Goal: Task Accomplishment & Management: Complete application form

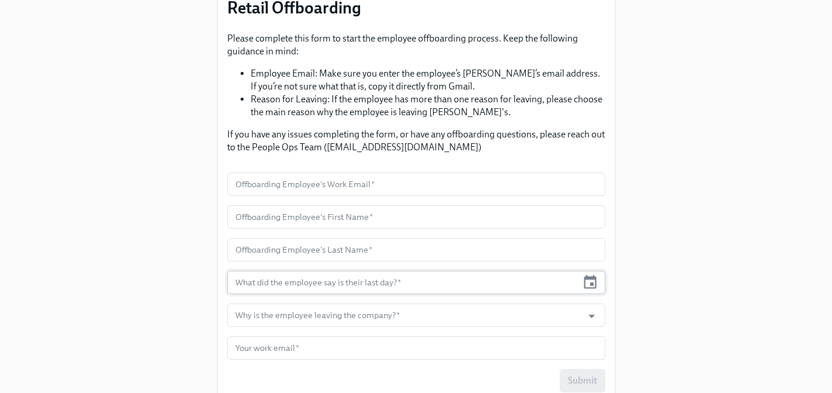
scroll to position [133, 0]
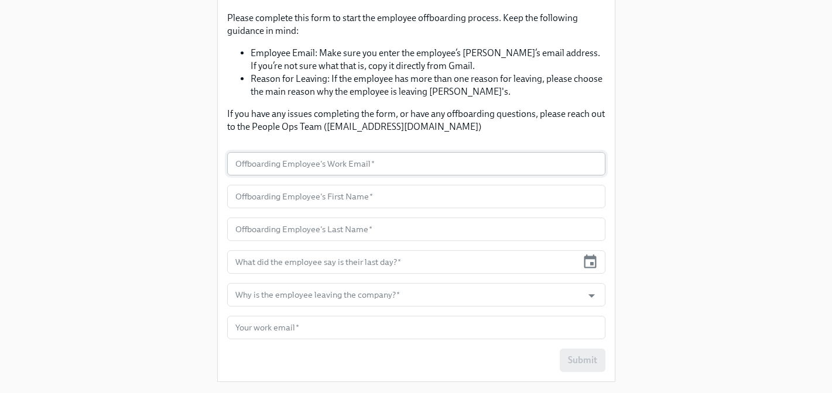
click at [341, 170] on input "text" at bounding box center [416, 163] width 378 height 23
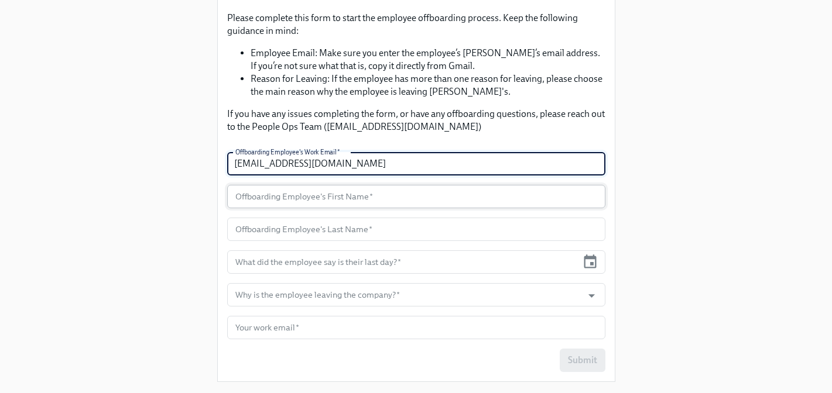
type input "afaletui@rothys.com"
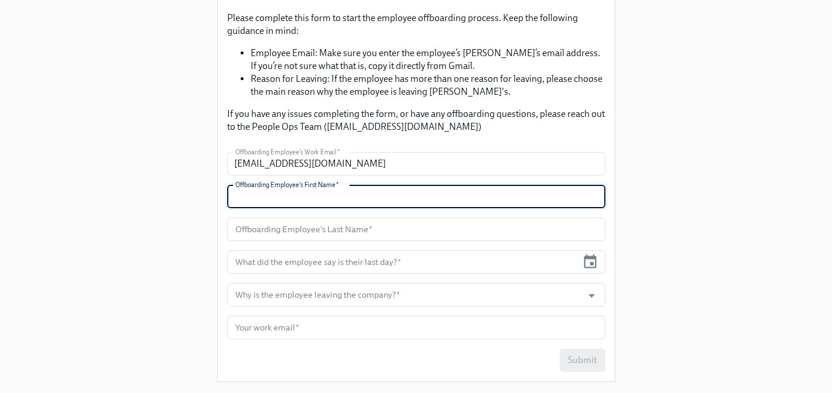
click at [364, 199] on input "text" at bounding box center [416, 196] width 378 height 23
type input "Atoalamasina"
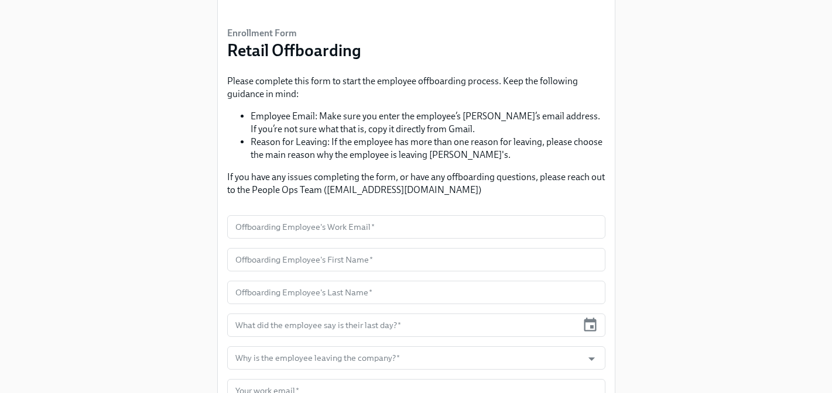
scroll to position [82, 0]
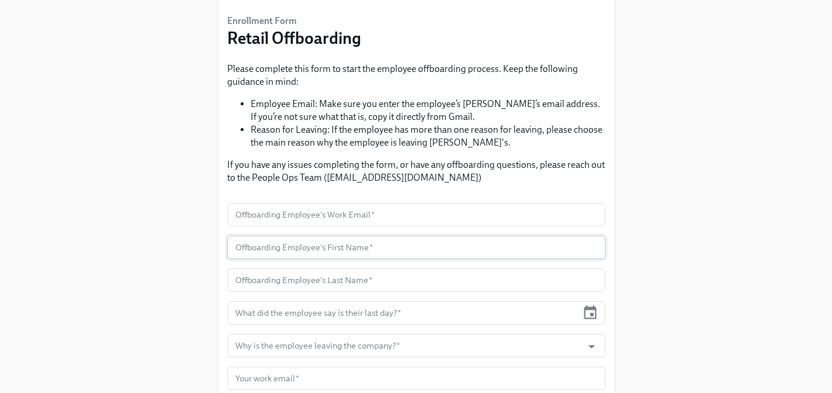
click at [308, 252] on input "text" at bounding box center [416, 247] width 378 height 23
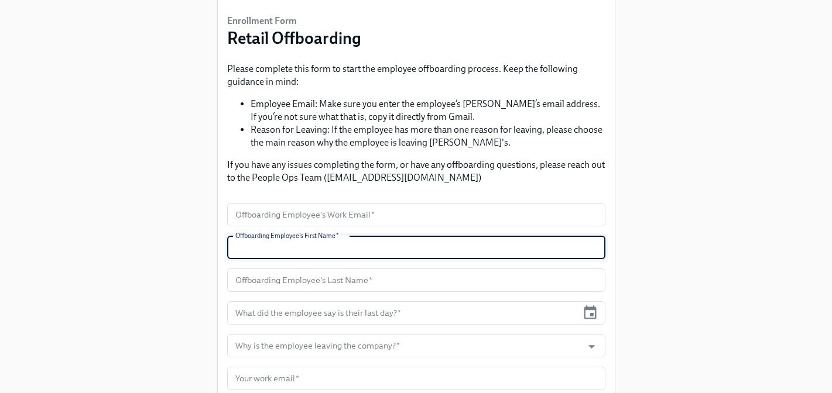
paste input "Atoalemasina Faletui"
drag, startPoint x: 338, startPoint y: 249, endPoint x: 291, endPoint y: 249, distance: 46.8
click at [291, 249] on input "Atoalemasina Faletui" at bounding box center [416, 247] width 378 height 23
type input "Atoalemasina Faletui"
click at [277, 284] on input "text" at bounding box center [416, 280] width 378 height 23
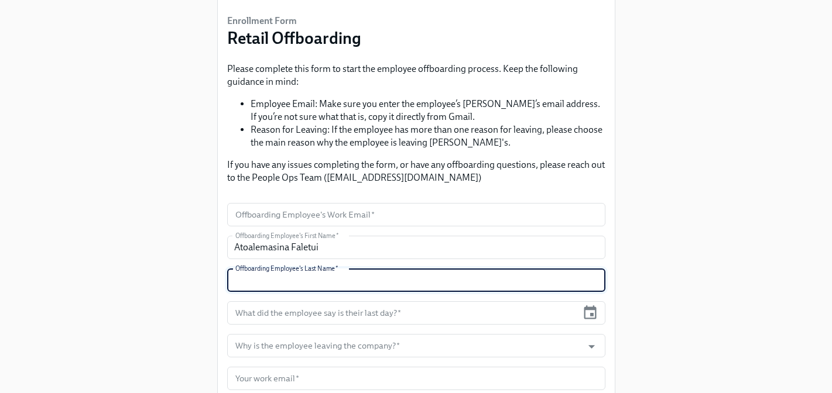
paste input "Faletui"
type input "Faletui"
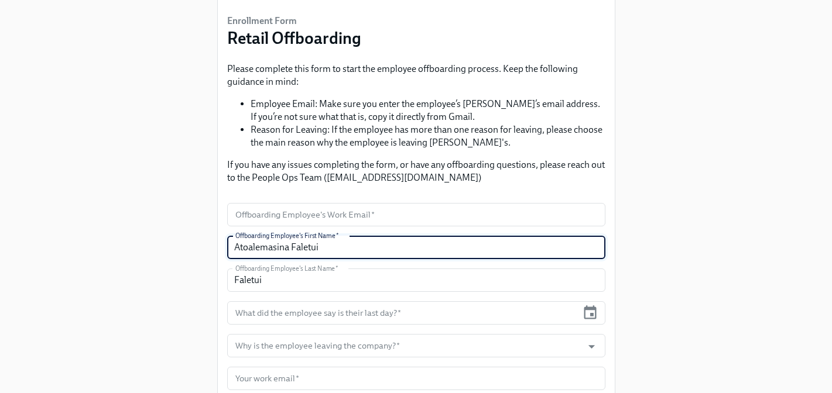
drag, startPoint x: 327, startPoint y: 248, endPoint x: 296, endPoint y: 248, distance: 30.4
click at [297, 248] on input "Atoalemasina Faletui" at bounding box center [416, 247] width 378 height 23
type input "Atoalemasina"
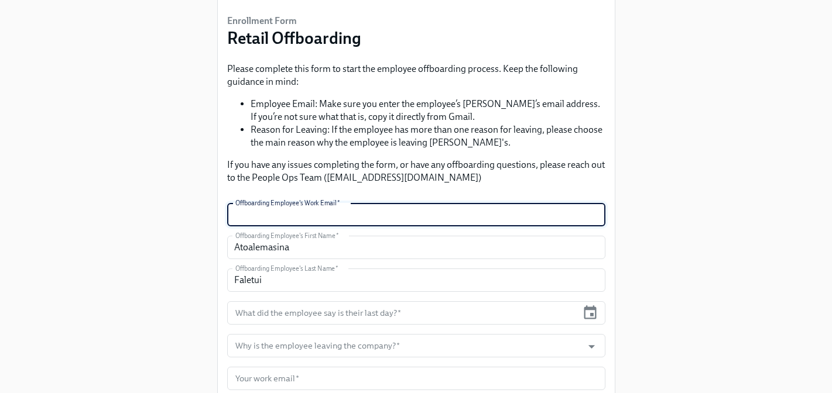
click at [267, 218] on input "text" at bounding box center [416, 214] width 378 height 23
type input "afaletui@rothys.com"
click at [193, 269] on div "Enrollment Form Retail Offboarding Please complete this form to start the emplo…" at bounding box center [416, 180] width 794 height 524
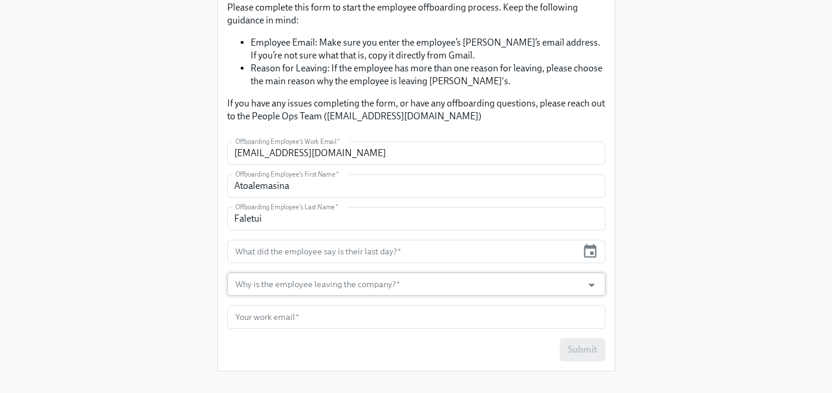
scroll to position [144, 0]
click at [296, 251] on input "text" at bounding box center [402, 250] width 351 height 23
click at [592, 253] on icon "button" at bounding box center [590, 249] width 12 height 13
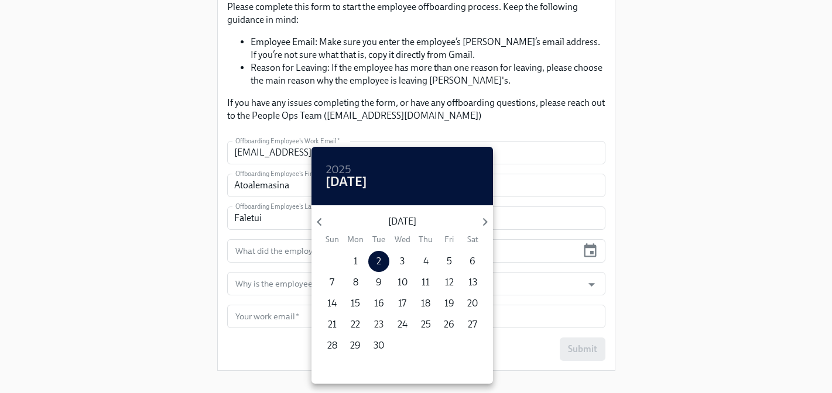
click at [380, 323] on p "23" at bounding box center [378, 324] width 9 height 13
type input "09/23/2025"
click at [188, 268] on div at bounding box center [416, 196] width 832 height 393
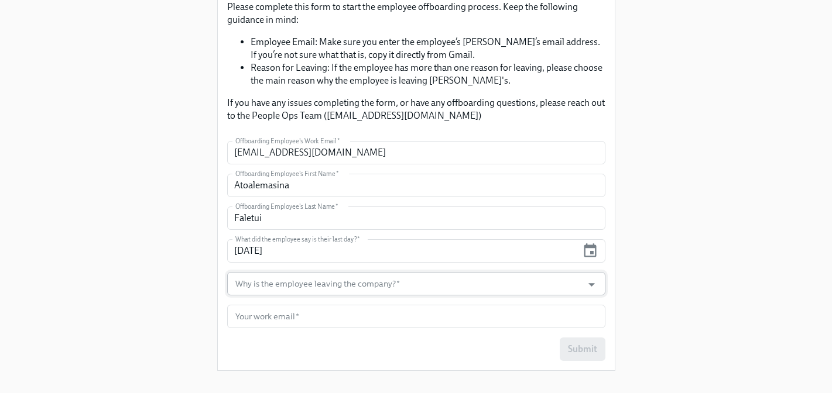
click at [334, 286] on input "Why is the employee leaving the company?   *" at bounding box center [405, 283] width 344 height 23
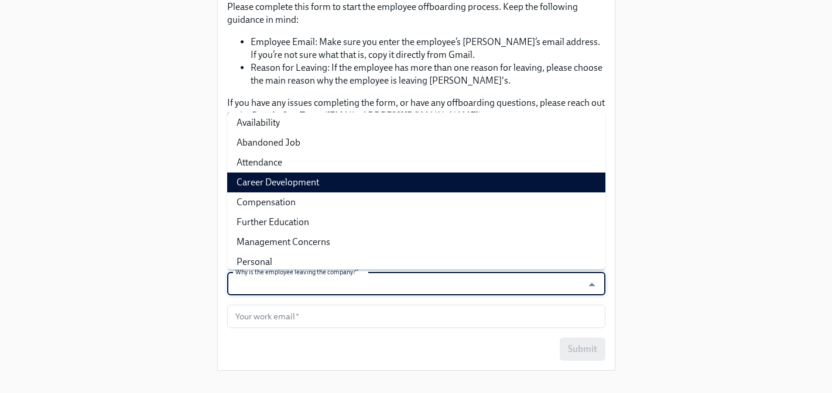
scroll to position [0, 0]
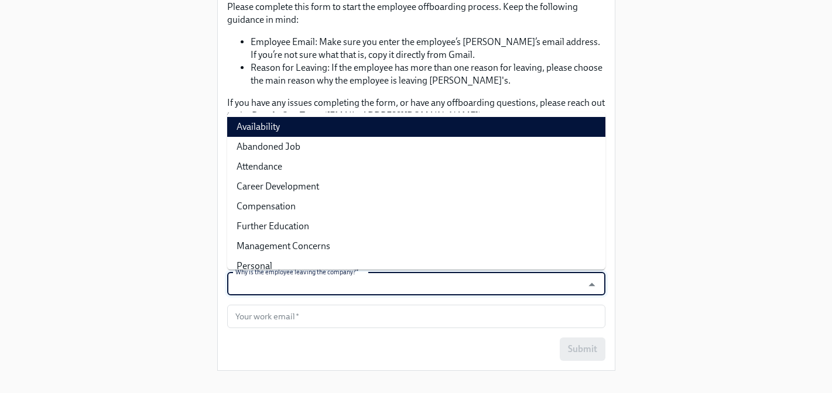
click at [265, 122] on li "Availability" at bounding box center [416, 127] width 378 height 20
type input "Availability"
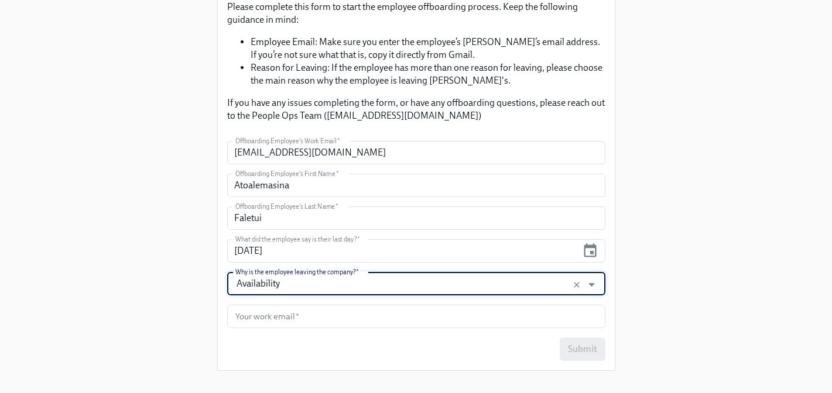
click at [175, 301] on div "Enrollment Form Retail Offboarding Please complete this form to start the emplo…" at bounding box center [416, 118] width 794 height 524
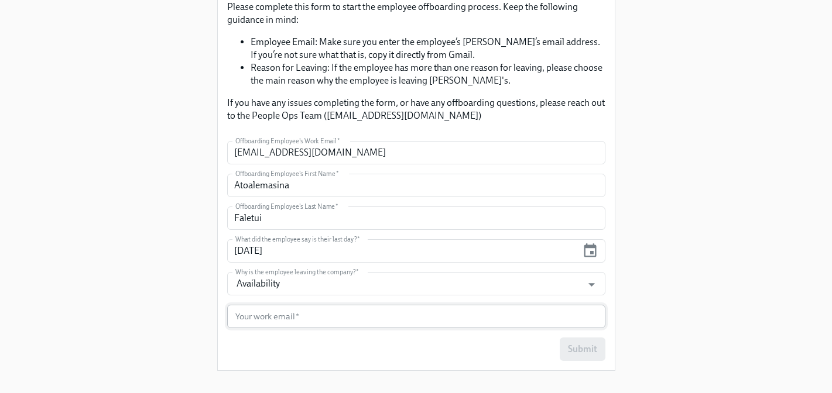
click at [287, 315] on input "text" at bounding box center [416, 316] width 378 height 23
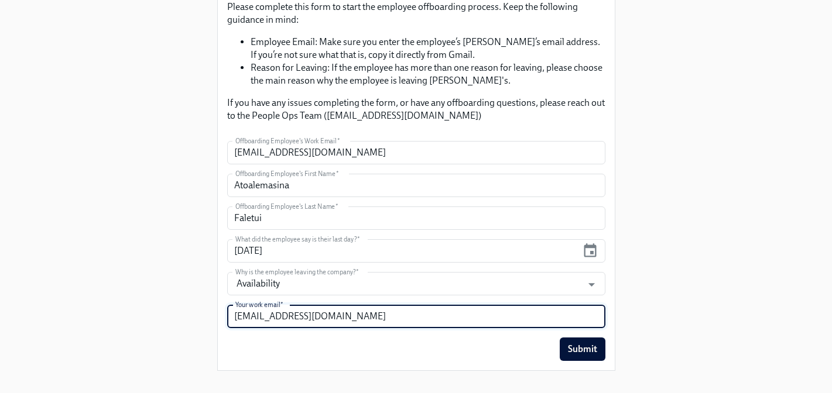
type input "cmiller@rothys.com"
click at [440, 363] on div "Enrollment Form Retail Offboarding Please complete this form to start the emplo…" at bounding box center [416, 128] width 397 height 486
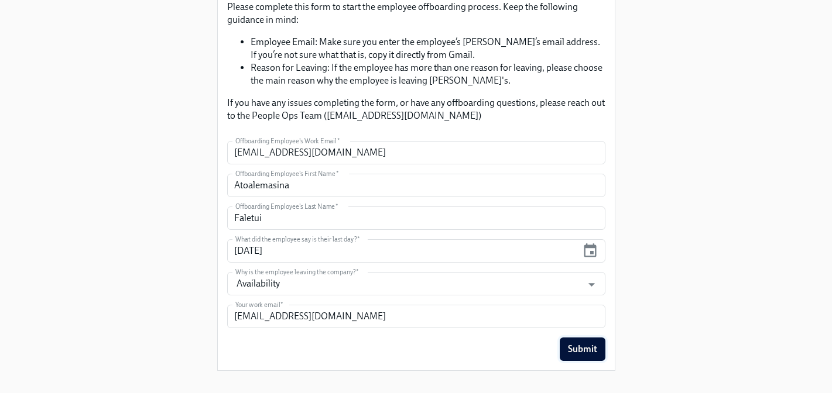
click at [584, 347] on span "Submit" at bounding box center [582, 350] width 29 height 12
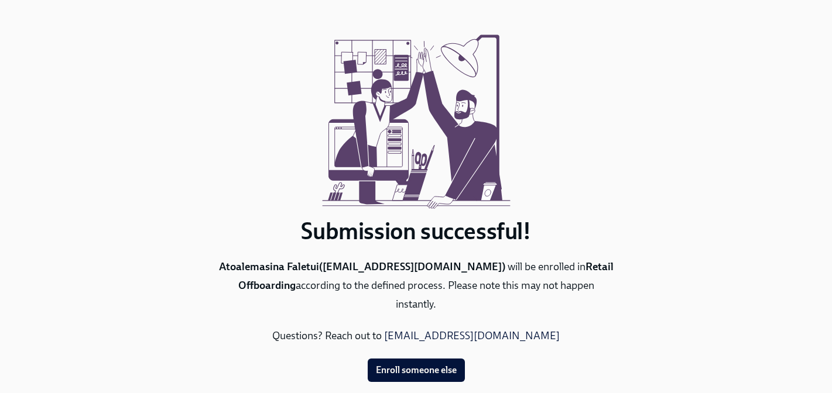
scroll to position [36, 0]
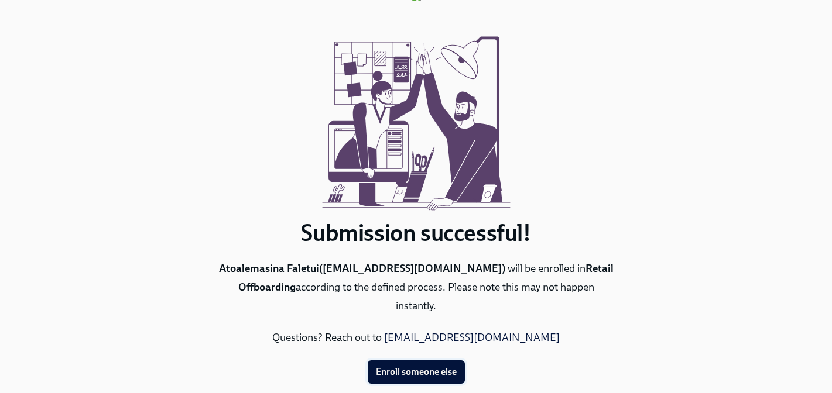
click at [428, 366] on span "Enroll someone else" at bounding box center [416, 372] width 81 height 12
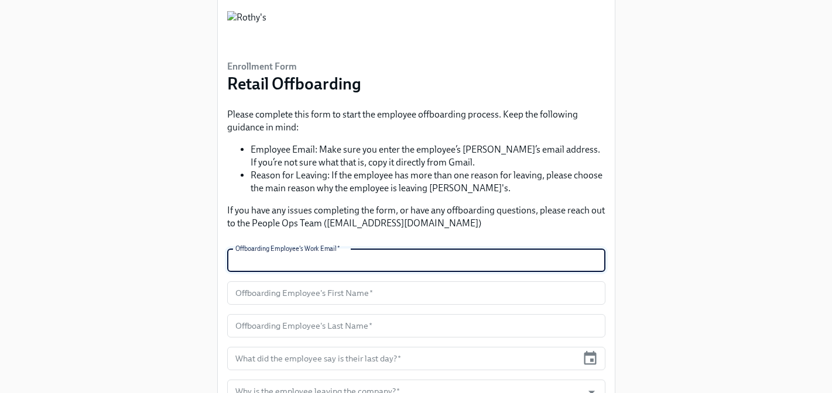
click at [328, 260] on input "text" at bounding box center [416, 260] width 378 height 23
paste input "[PERSON_NAME]"
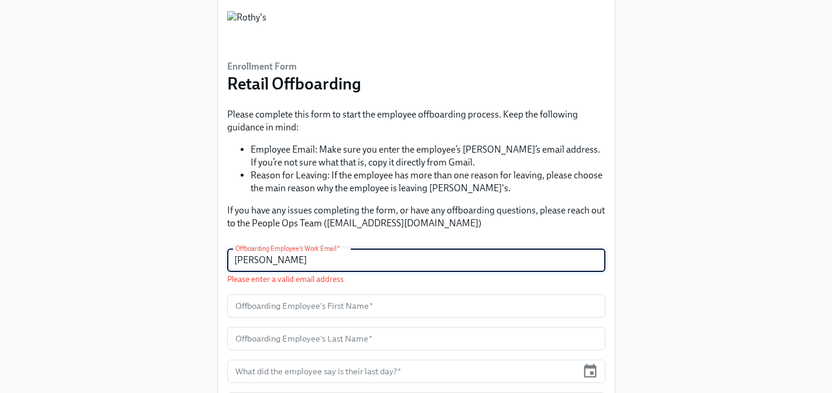
click at [301, 262] on input "[PERSON_NAME]" at bounding box center [416, 260] width 378 height 23
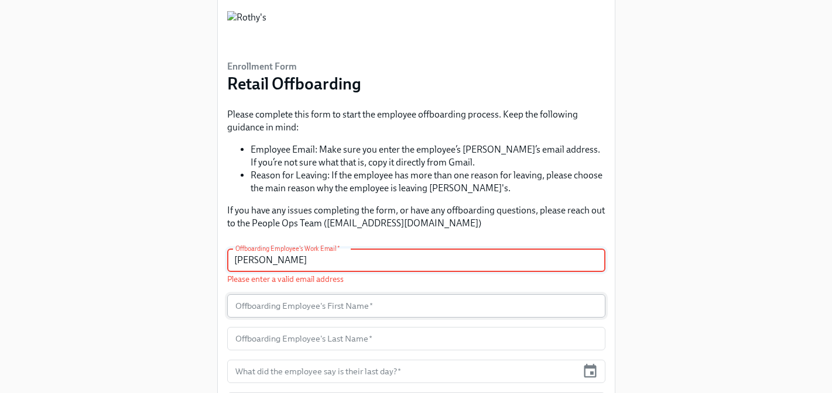
type input "[PERSON_NAME]"
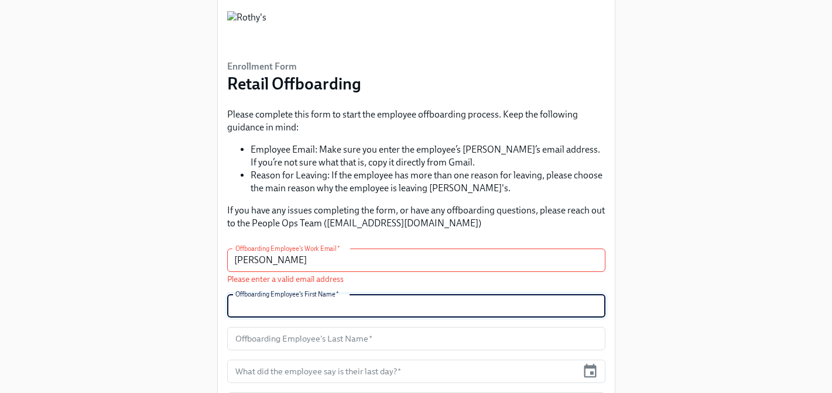
click at [289, 308] on input "text" at bounding box center [416, 305] width 378 height 23
paste input "[PERSON_NAME]"
type input "Sydney"
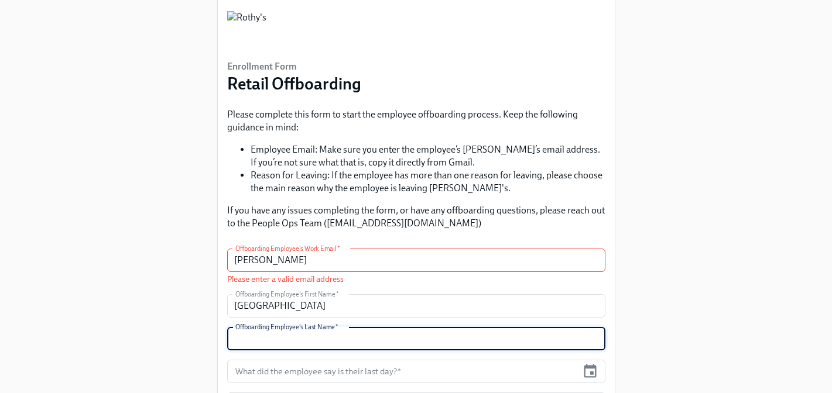
click at [280, 345] on input "text" at bounding box center [416, 338] width 378 height 23
paste input "[PERSON_NAME]"
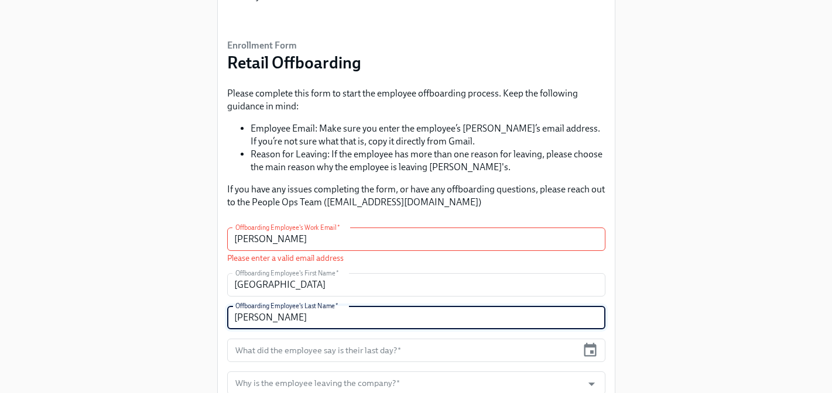
scroll to position [59, 0]
drag, startPoint x: 265, startPoint y: 316, endPoint x: 174, endPoint y: 315, distance: 90.7
click at [174, 315] on div "Enrollment Form Retail Offboarding Please complete this form to start the emplo…" at bounding box center [416, 209] width 794 height 537
type input "Salas"
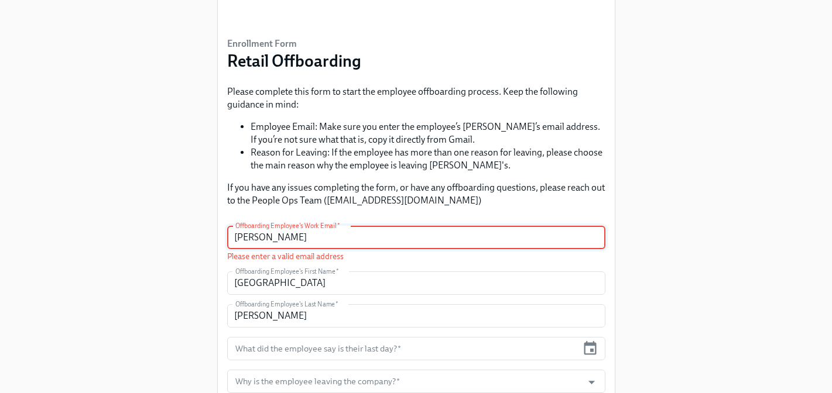
drag, startPoint x: 293, startPoint y: 238, endPoint x: 186, endPoint y: 237, distance: 107.7
click at [186, 237] on div "Enrollment Form Retail Offboarding Please complete this form to start the emplo…" at bounding box center [416, 209] width 794 height 537
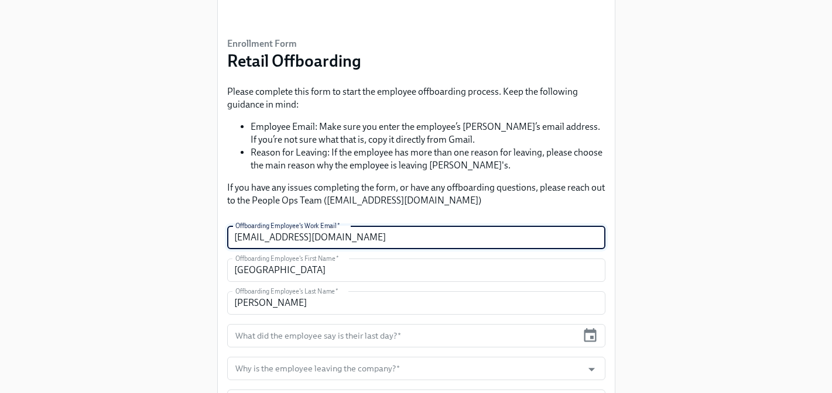
type input "ssalas@rothys.com"
click at [167, 296] on div "Enrollment Form Retail Offboarding Please complete this form to start the emplo…" at bounding box center [416, 203] width 794 height 524
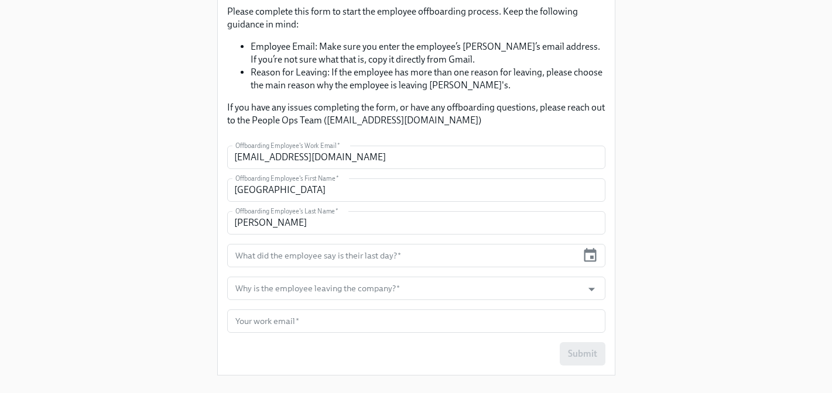
scroll to position [140, 0]
click at [296, 255] on input "text" at bounding box center [402, 254] width 351 height 23
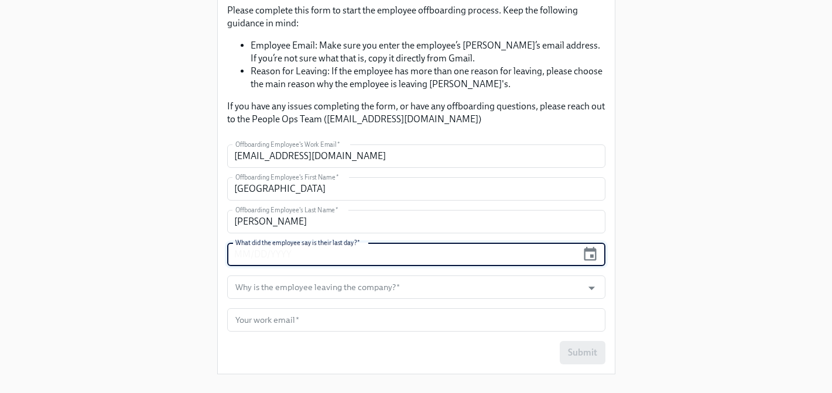
click at [603, 260] on div "What did the employee say is their last day? *" at bounding box center [416, 254] width 378 height 23
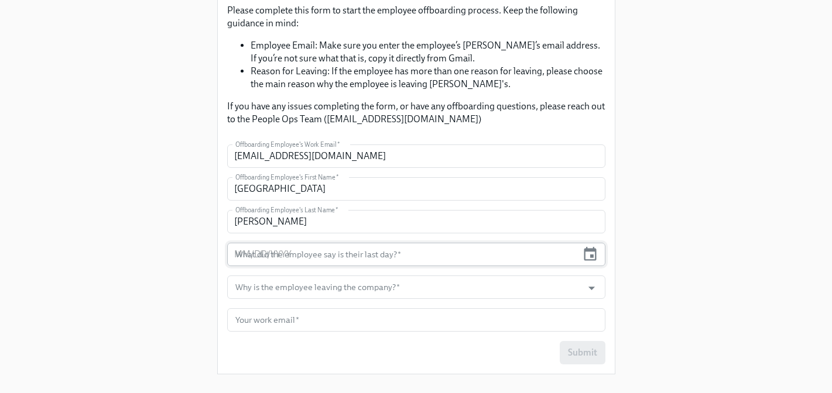
click at [599, 260] on div "What did the employee say is their last day? *" at bounding box center [416, 254] width 378 height 23
click at [594, 255] on icon "button" at bounding box center [590, 254] width 16 height 16
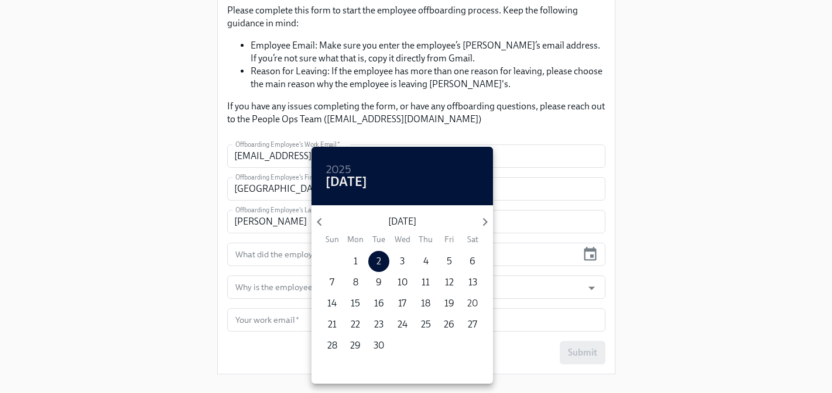
click at [475, 304] on p "20" at bounding box center [472, 303] width 11 height 13
type input "09/20/2025"
click at [672, 308] on div at bounding box center [416, 196] width 832 height 393
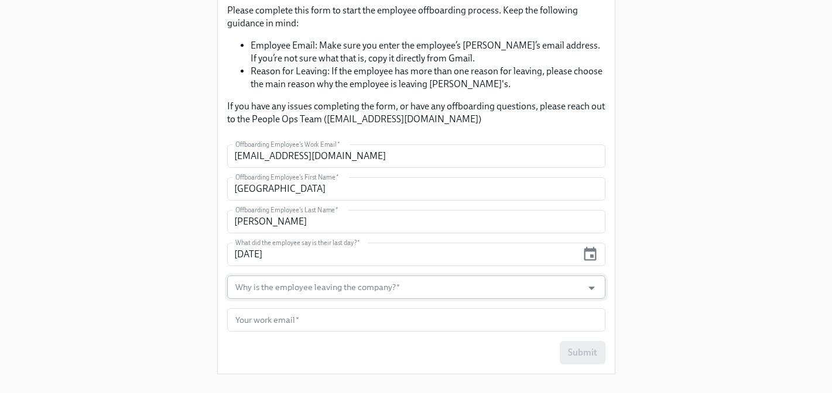
click at [342, 288] on input "Why is the employee leaving the company?   *" at bounding box center [405, 287] width 344 height 23
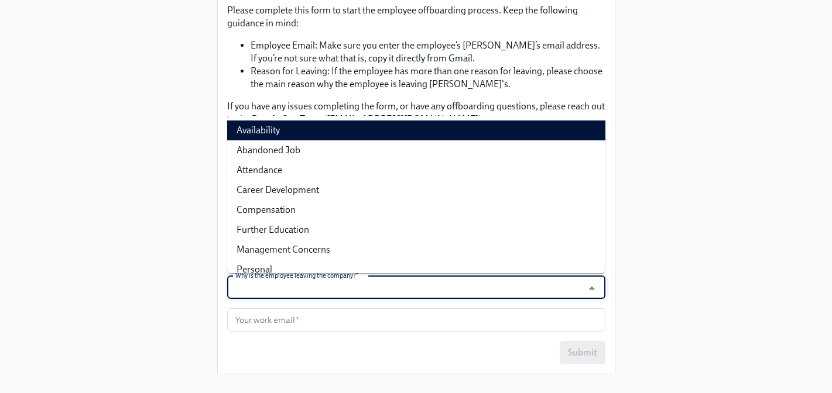
click at [286, 131] on li "Availability" at bounding box center [416, 131] width 378 height 20
type input "Availability"
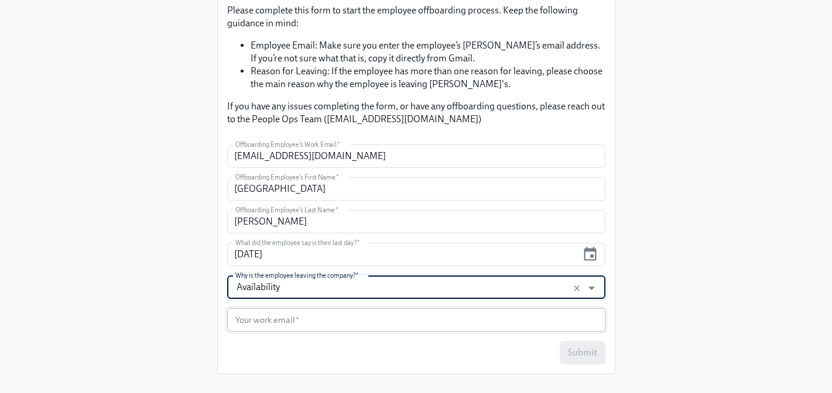
click at [262, 318] on input "text" at bounding box center [416, 319] width 378 height 23
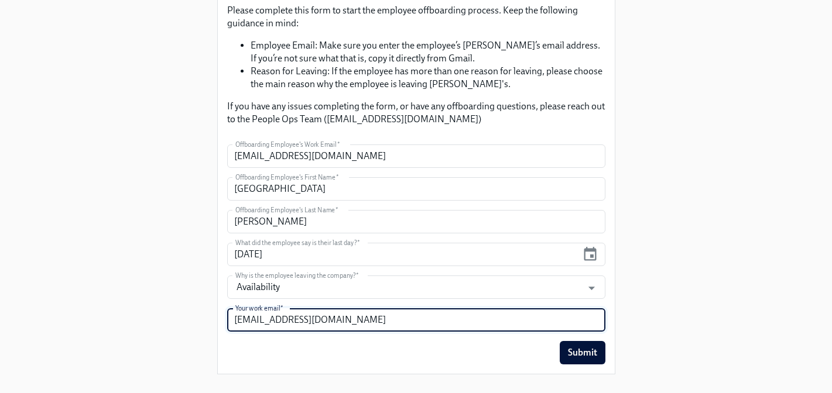
type input "cmiller@rothys.com"
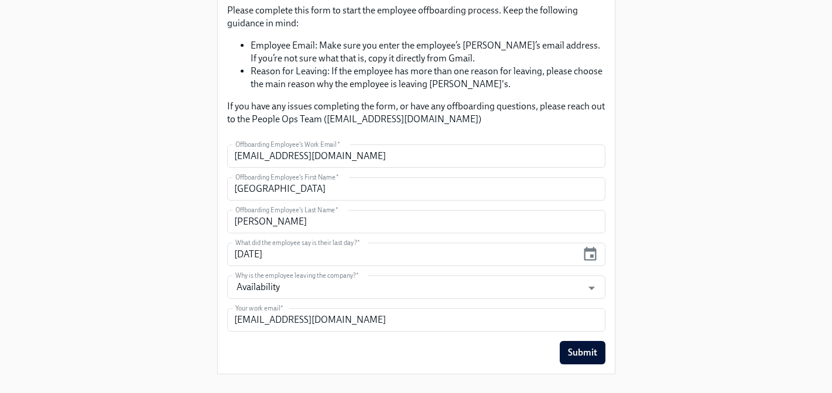
click at [486, 351] on div "Submit" at bounding box center [416, 352] width 378 height 23
click at [579, 359] on button "Submit" at bounding box center [583, 352] width 46 height 23
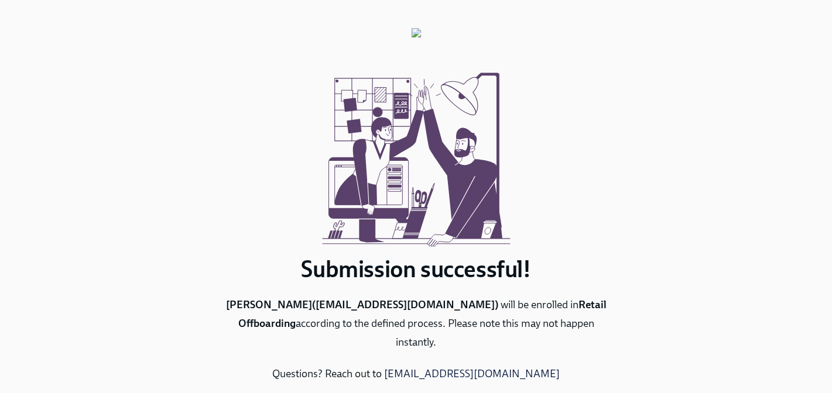
scroll to position [46, 0]
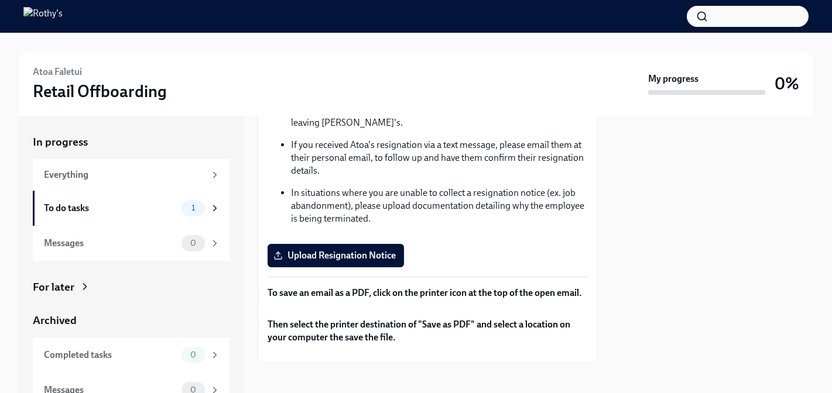
scroll to position [217, 0]
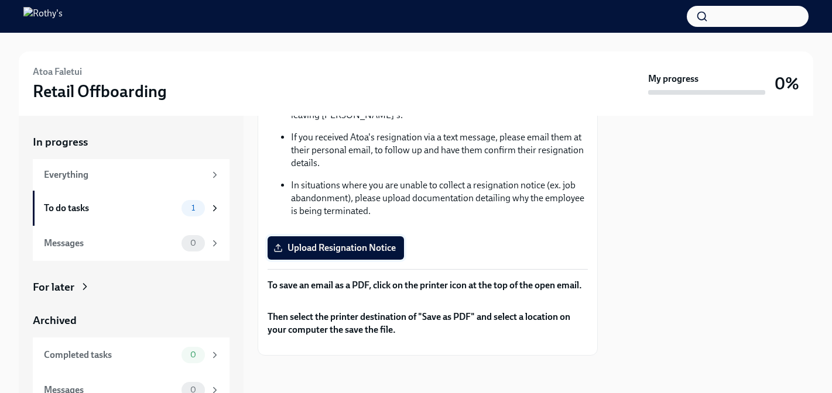
click at [335, 242] on span "Upload Resignation Notice" at bounding box center [336, 248] width 120 height 12
click at [0, 0] on input "Upload Resignation Notice" at bounding box center [0, 0] width 0 height 0
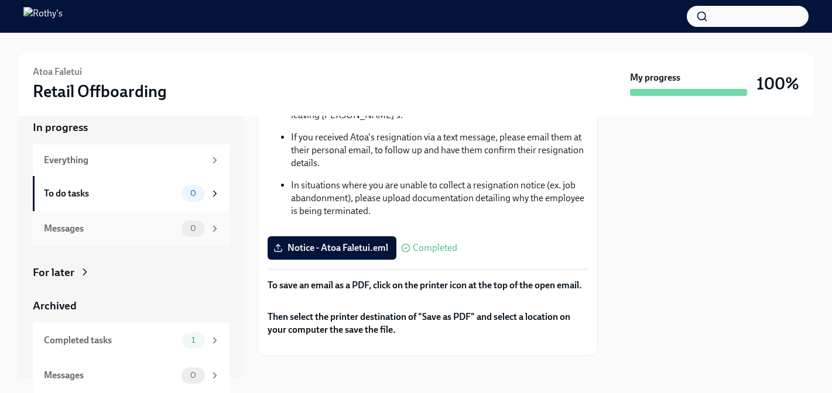
scroll to position [0, 0]
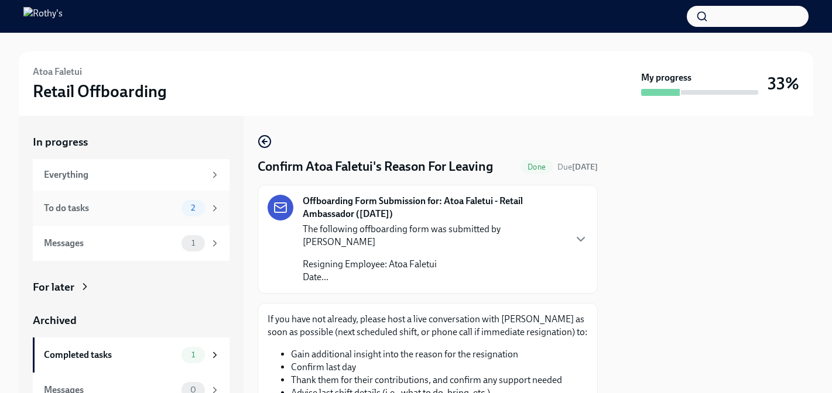
click at [98, 211] on div "To do tasks" at bounding box center [110, 208] width 133 height 13
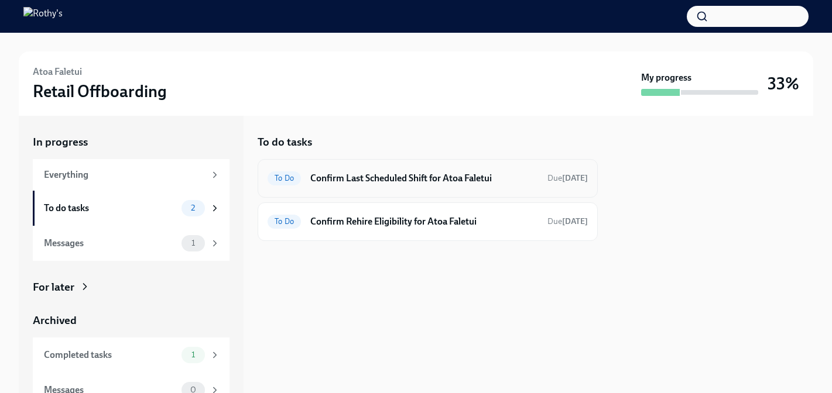
click at [441, 176] on h6 "Confirm Last Scheduled Shift for Atoa Faletui" at bounding box center [424, 178] width 228 height 13
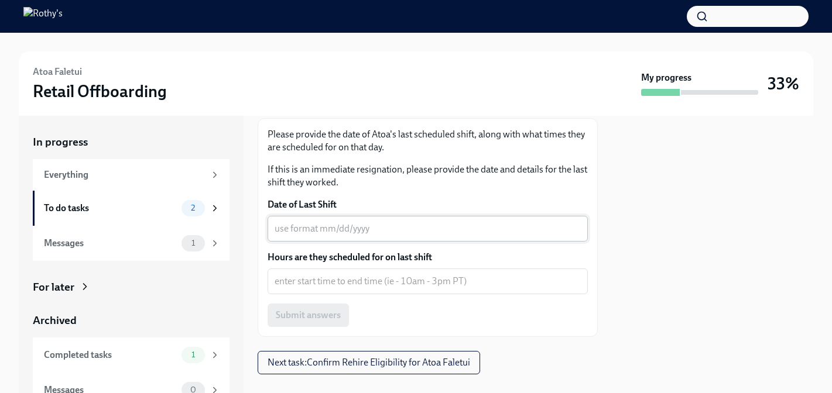
scroll to position [186, 0]
click at [336, 226] on textarea "Date of Last Shift" at bounding box center [428, 228] width 306 height 14
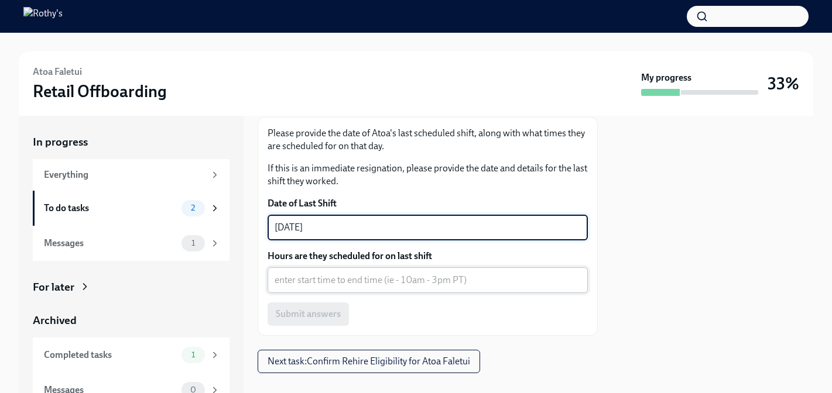
type textarea "09/23/2025"
click at [319, 286] on textarea "Hours are they scheduled for on last shift" at bounding box center [428, 280] width 306 height 14
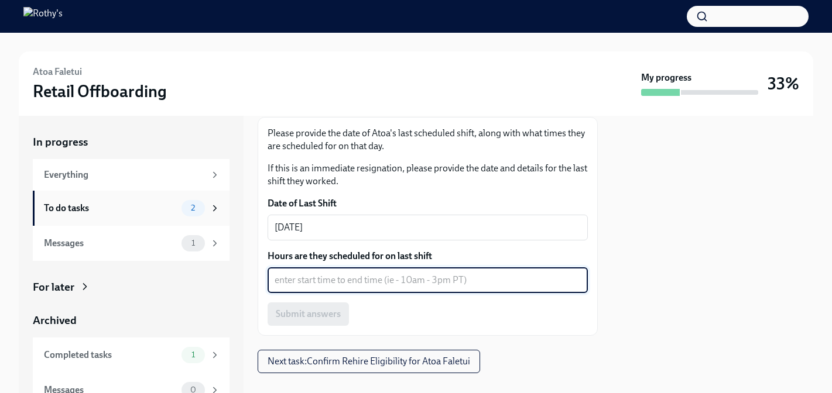
click at [105, 208] on div "To do tasks" at bounding box center [110, 208] width 133 height 13
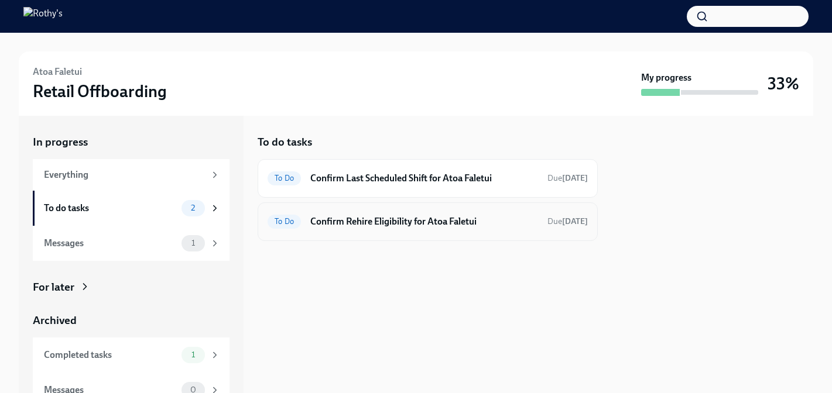
click at [401, 224] on h6 "Confirm Rehire Eligibility for Atoa Faletui" at bounding box center [424, 221] width 228 height 13
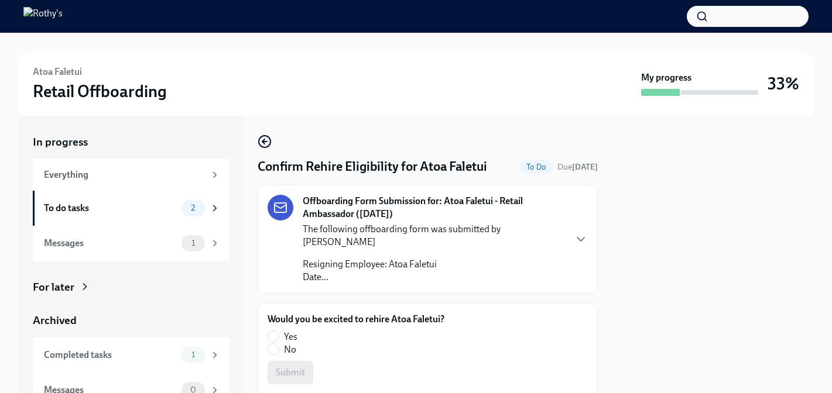
scroll to position [18, 0]
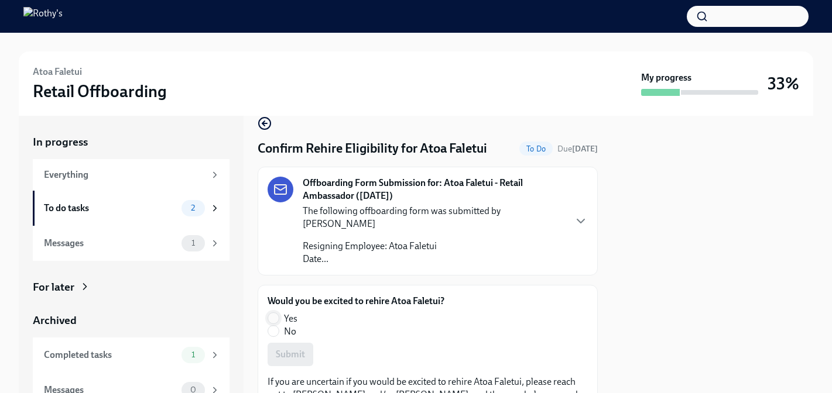
click at [273, 313] on input "Yes" at bounding box center [273, 318] width 11 height 11
radio input "true"
click at [286, 349] on span "Submit" at bounding box center [290, 355] width 29 height 12
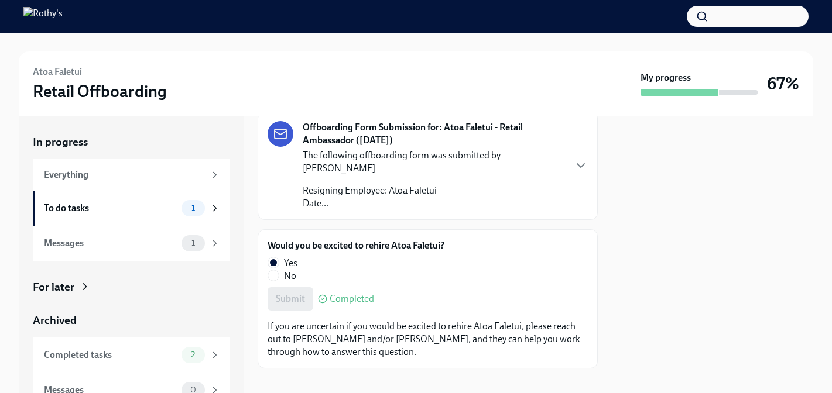
scroll to position [0, 0]
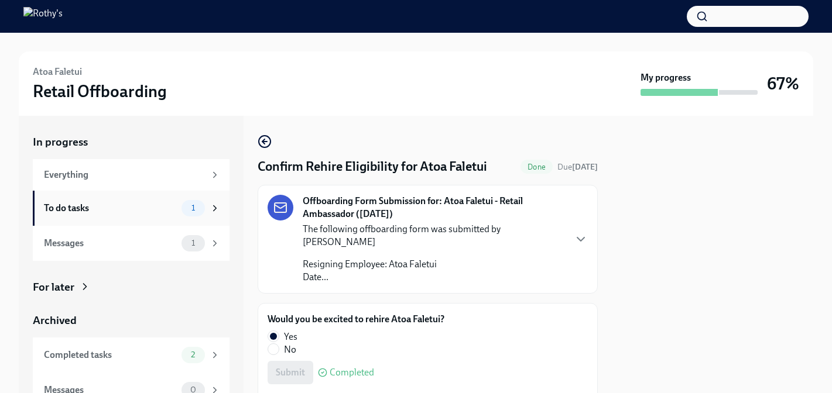
click at [117, 207] on div "To do tasks" at bounding box center [110, 208] width 133 height 13
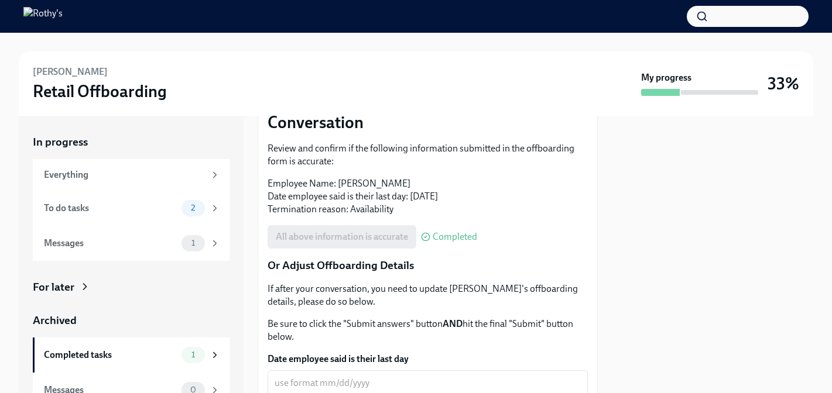
scroll to position [359, 0]
click at [156, 210] on div "To do tasks" at bounding box center [110, 208] width 133 height 13
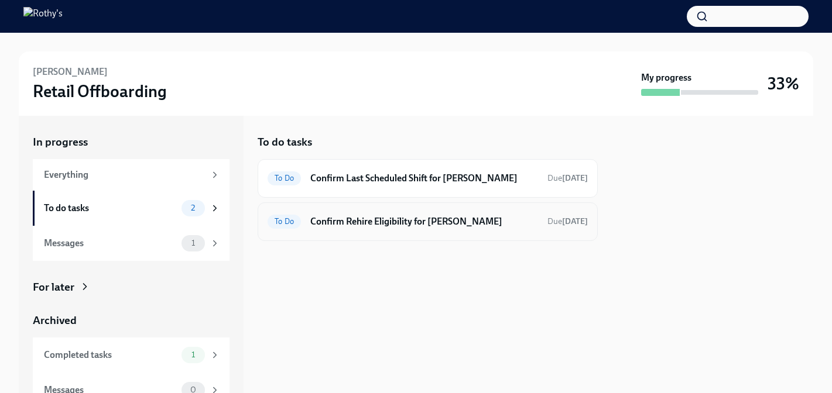
click at [451, 226] on h6 "Confirm Rehire Eligibility for Sydney Salas" at bounding box center [424, 221] width 228 height 13
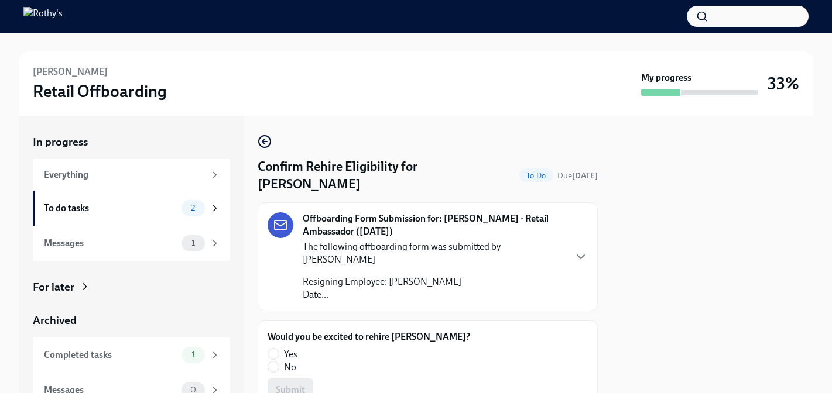
scroll to position [49, 0]
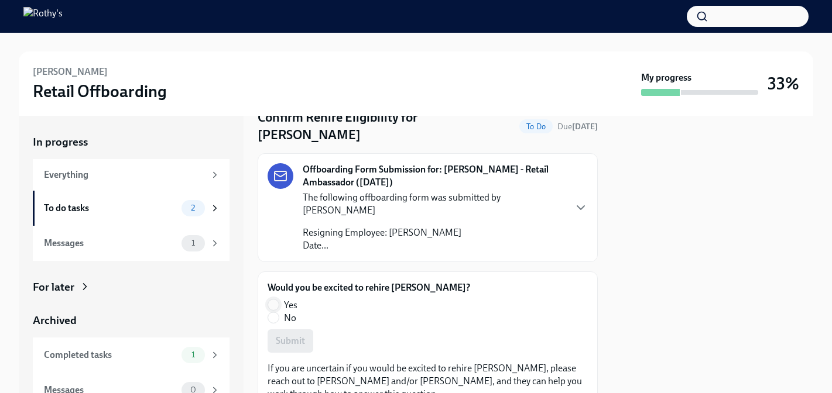
click at [275, 300] on input "Yes" at bounding box center [273, 305] width 11 height 11
radio input "true"
click at [289, 335] on span "Submit" at bounding box center [290, 341] width 29 height 12
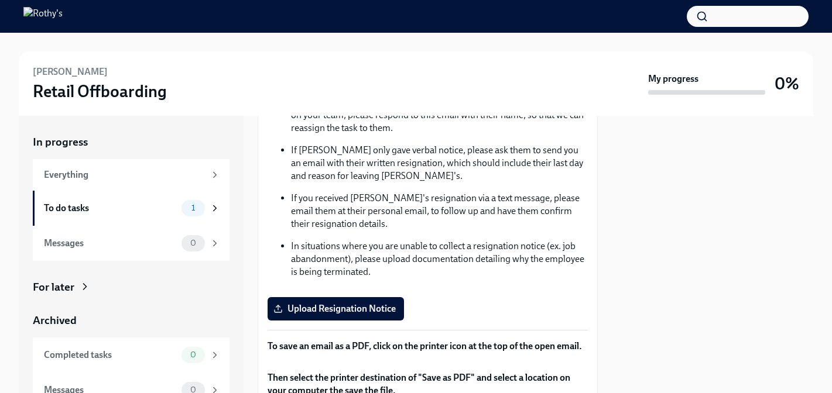
scroll to position [150, 0]
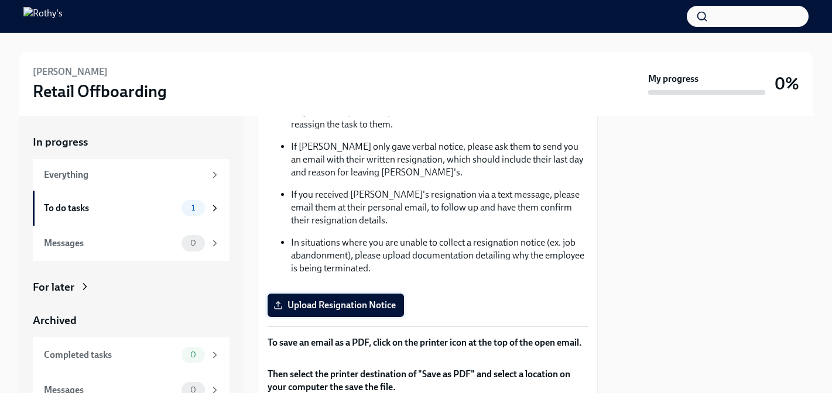
click at [350, 300] on span "Upload Resignation Notice" at bounding box center [336, 306] width 120 height 12
click at [0, 0] on input "Upload Resignation Notice" at bounding box center [0, 0] width 0 height 0
